Goal: Information Seeking & Learning: Understand process/instructions

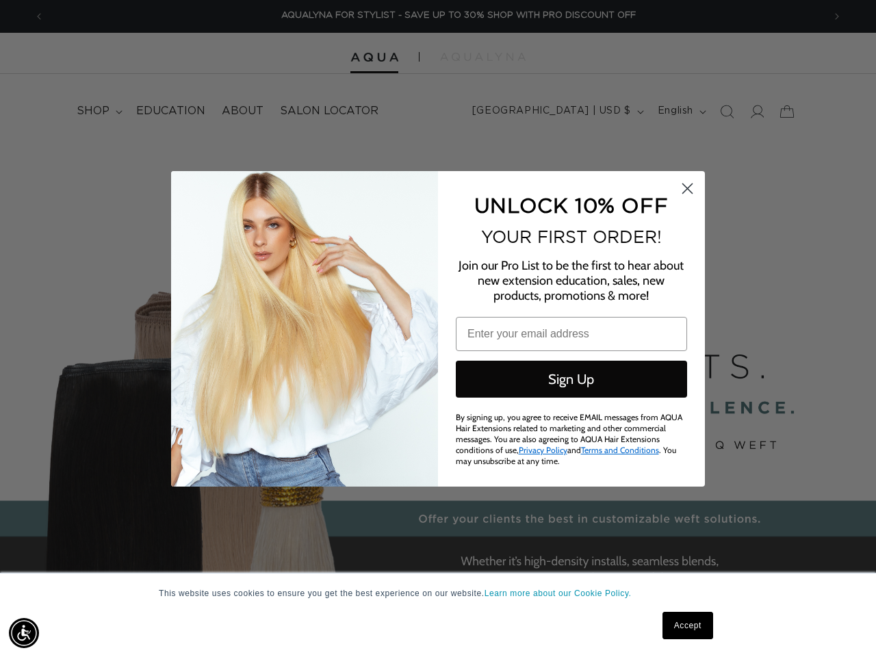
scroll to position [0, 1558]
